Goal: Check status

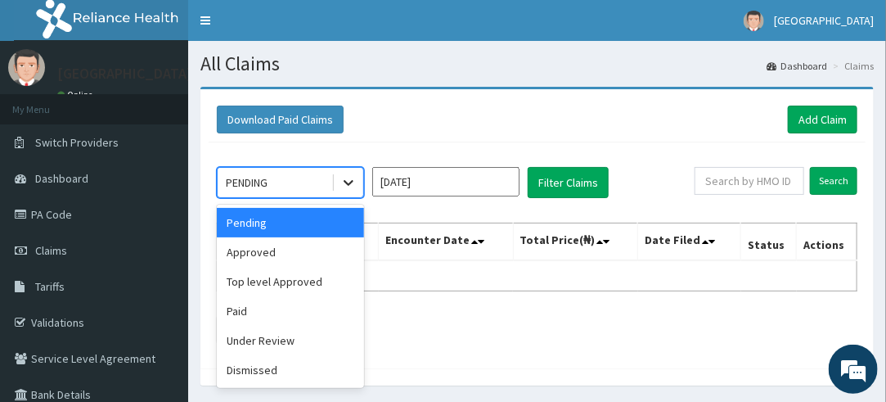
click at [347, 182] on icon at bounding box center [349, 184] width 10 height 6
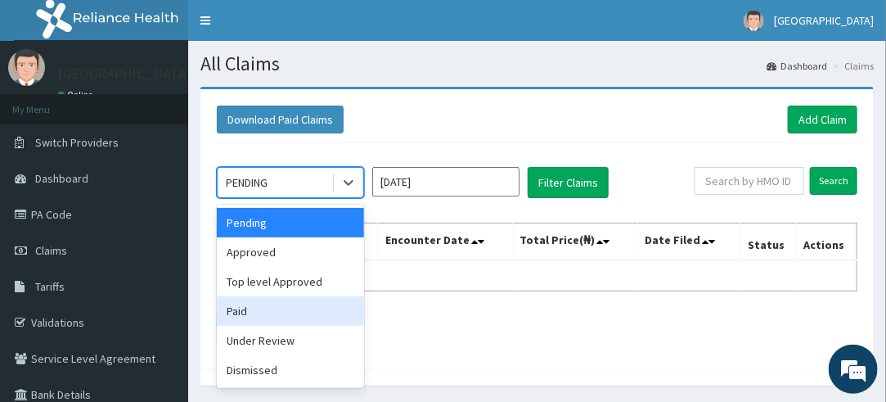
click at [259, 323] on div "Paid" at bounding box center [290, 310] width 147 height 29
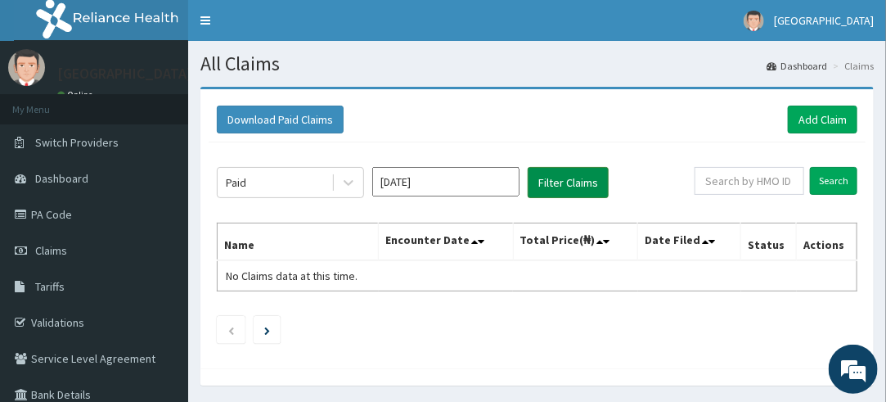
click at [549, 177] on button "Filter Claims" at bounding box center [568, 182] width 81 height 31
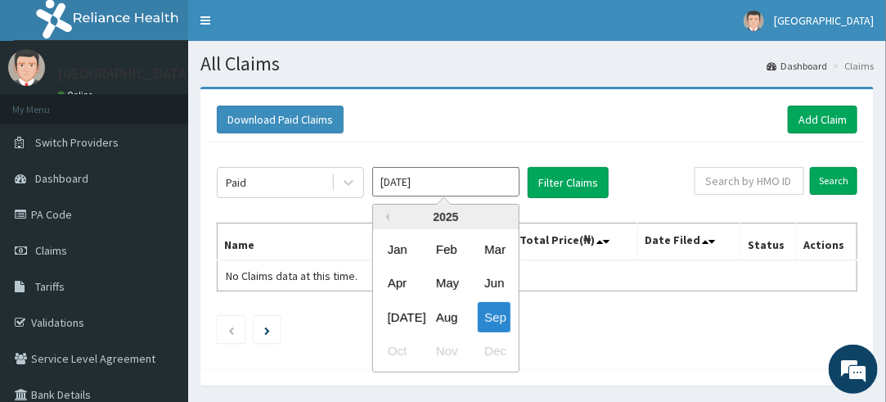
click at [488, 193] on input "[DATE]" at bounding box center [445, 181] width 147 height 29
click at [459, 319] on div "Aug" at bounding box center [445, 317] width 33 height 30
type input "[DATE]"
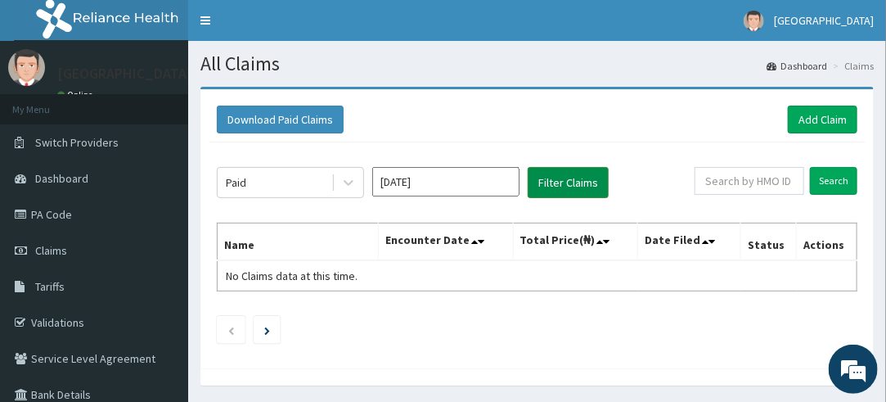
click at [564, 179] on button "Filter Claims" at bounding box center [568, 182] width 81 height 31
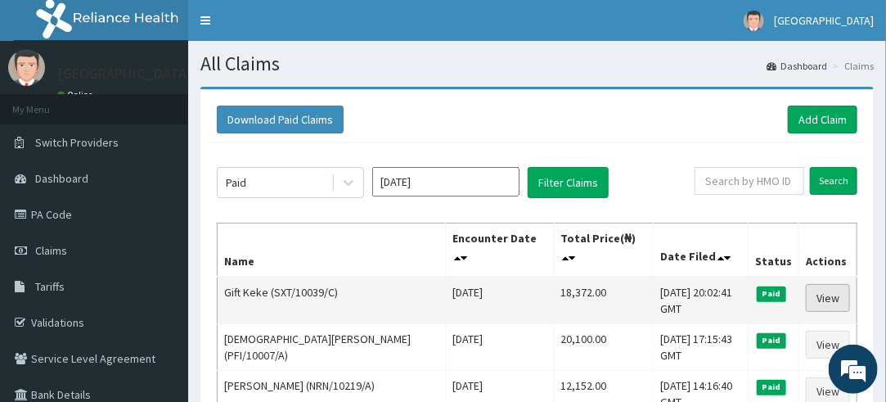
click at [821, 296] on link "View" at bounding box center [828, 298] width 44 height 28
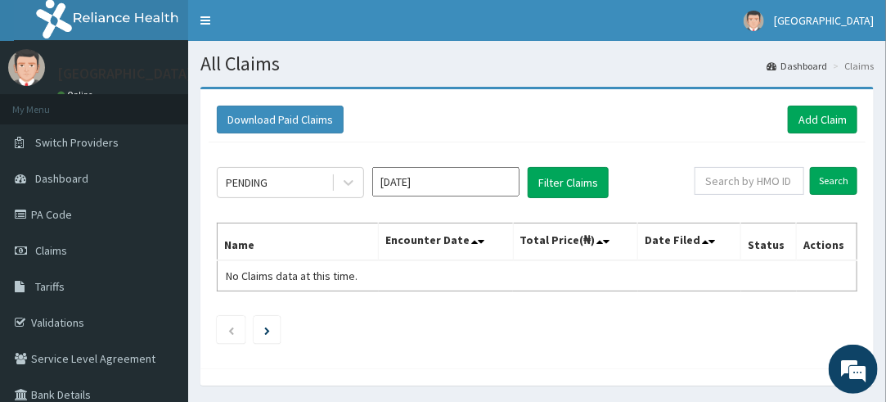
click at [477, 51] on section "All Claims Dashboard Claims" at bounding box center [537, 58] width 698 height 34
